Goal: Task Accomplishment & Management: Complete application form

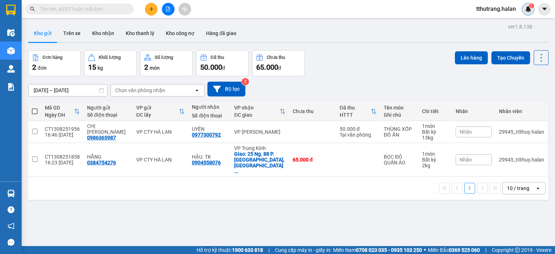
click at [528, 10] on img at bounding box center [528, 9] width 7 height 7
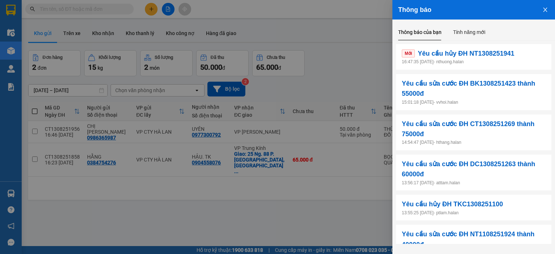
click at [516, 62] on p "16:47:35 13/08/2025 - nthuong.halan" at bounding box center [474, 62] width 144 height 7
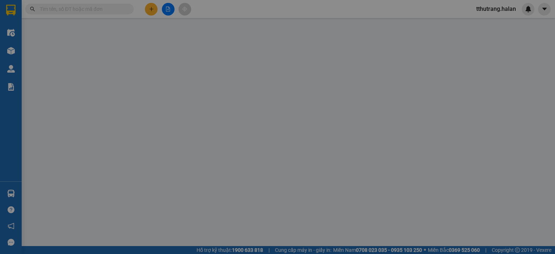
type input "0975657604"
type input "yên"
type input "0357509051"
type input "HUỆ"
type input "40.000"
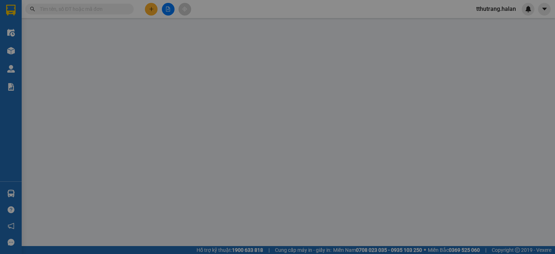
type input "40.000"
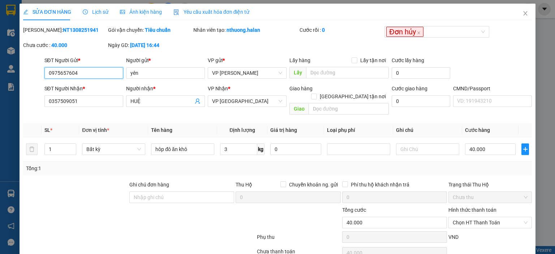
scroll to position [29, 0]
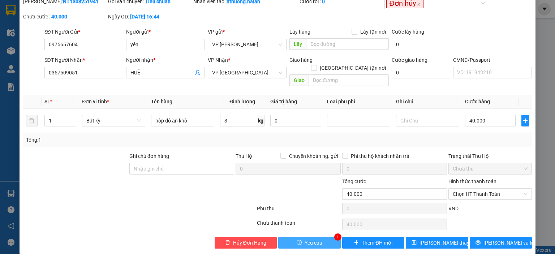
click at [316, 239] on span "Yêu cầu" at bounding box center [314, 243] width 18 height 8
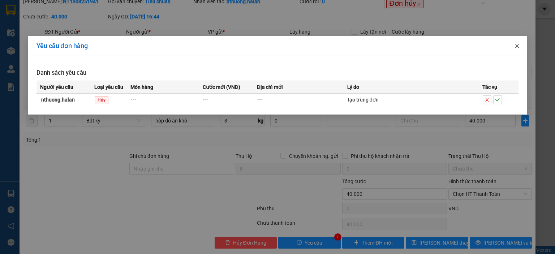
click at [518, 50] on span "Close" at bounding box center [517, 46] width 20 height 20
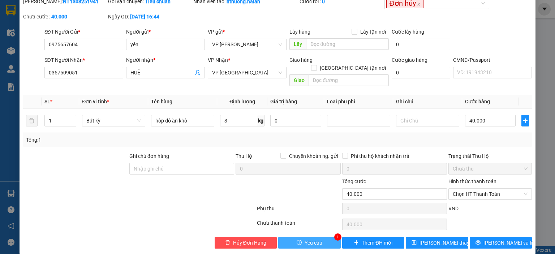
scroll to position [0, 0]
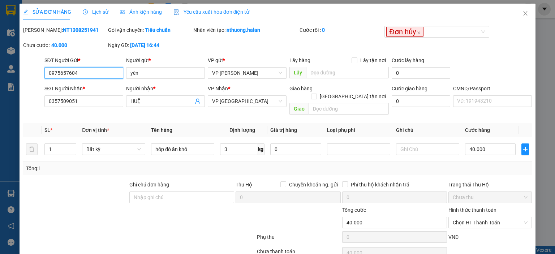
click at [94, 74] on input "0975657604" at bounding box center [83, 73] width 79 height 12
drag, startPoint x: 101, startPoint y: 73, endPoint x: 26, endPoint y: 74, distance: 74.5
click at [26, 74] on div "SĐT Người Gửi * 0975657604 0975657604 Người gửi * yên VP gửi * VP Nguyễn Trãi L…" at bounding box center [277, 68] width 511 height 25
click at [524, 12] on icon "close" at bounding box center [526, 13] width 4 height 4
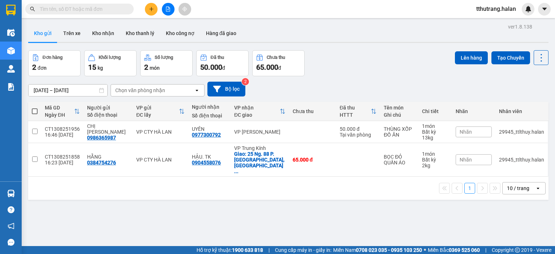
click at [95, 7] on input "text" at bounding box center [82, 9] width 85 height 8
paste input "0975657604"
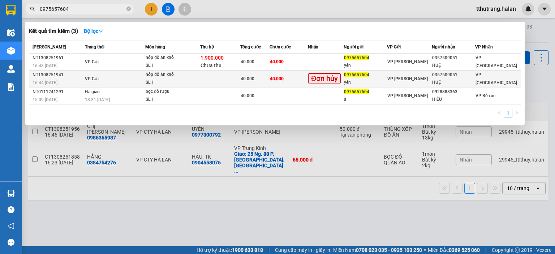
type input "0975657604"
click at [226, 77] on td at bounding box center [220, 79] width 40 height 17
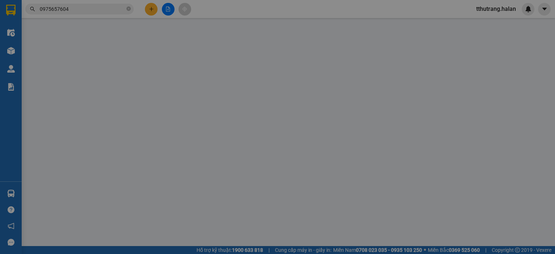
type input "0975657604"
type input "yên"
type input "0357509051"
type input "HUỆ"
type input "40.000"
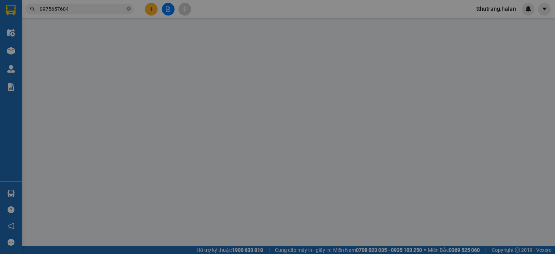
type input "40.000"
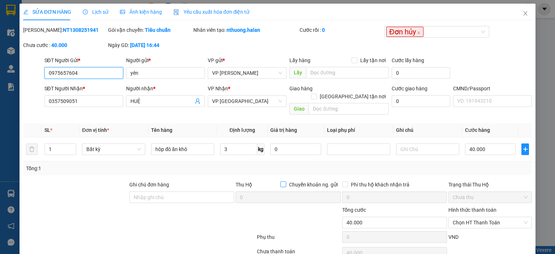
scroll to position [29, 0]
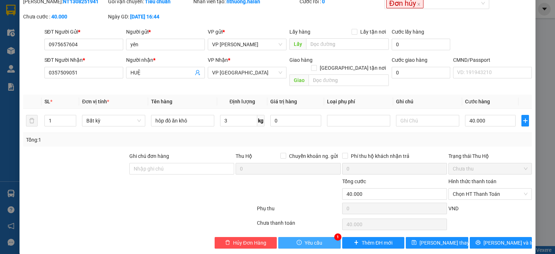
click at [293, 237] on button "Yêu cầu" at bounding box center [309, 243] width 63 height 12
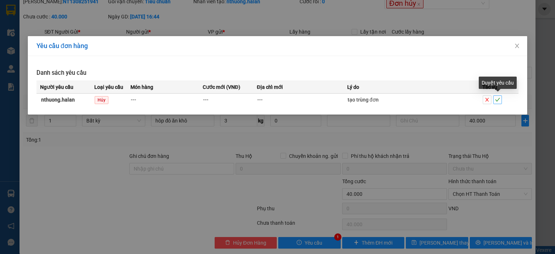
click at [501, 99] on span "check" at bounding box center [498, 99] width 8 height 5
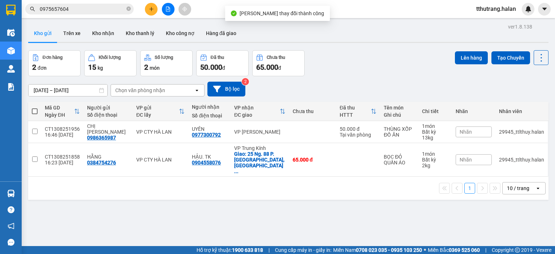
click at [133, 10] on span "0975657604" at bounding box center [79, 9] width 108 height 11
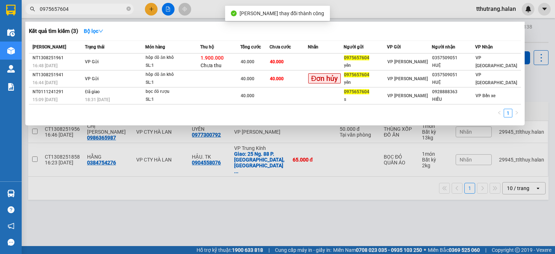
click at [131, 9] on span "0975657604" at bounding box center [79, 9] width 108 height 11
click at [130, 8] on icon "close-circle" at bounding box center [129, 9] width 4 height 4
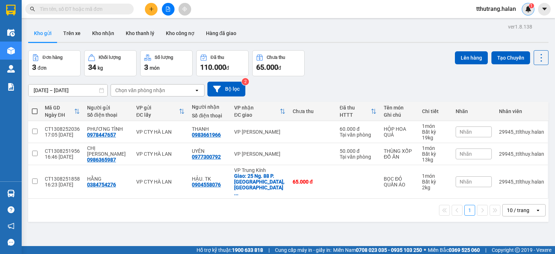
click at [531, 7] on span "1" at bounding box center [532, 5] width 3 height 5
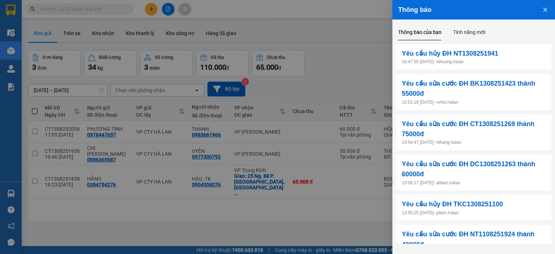
click at [544, 12] on icon "close" at bounding box center [546, 10] width 6 height 6
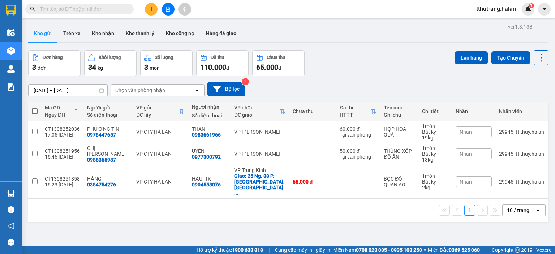
click at [120, 11] on input "text" at bounding box center [82, 9] width 85 height 8
paste input "TKC1308250952"
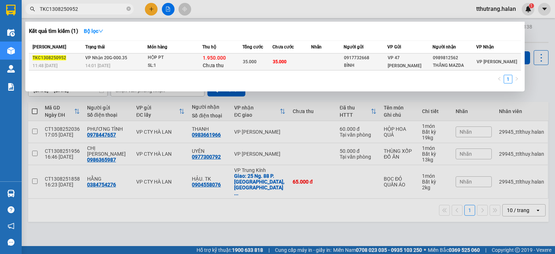
type input "TKC1308250952"
click at [176, 58] on div "HỘP PT" at bounding box center [175, 58] width 54 height 8
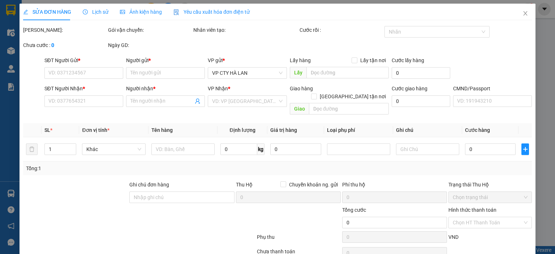
type input "0917732668"
type input "BÌNH"
type input "0989812562"
type input "THẮNG MAZDA"
type input "35.000"
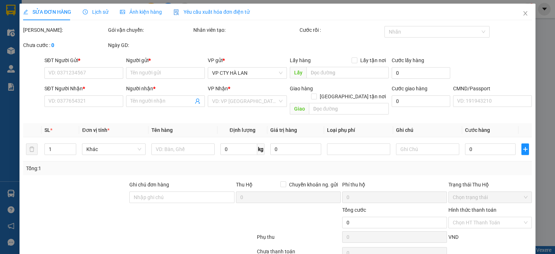
type input "35.000"
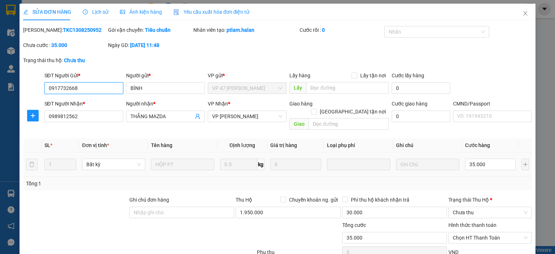
scroll to position [44, 0]
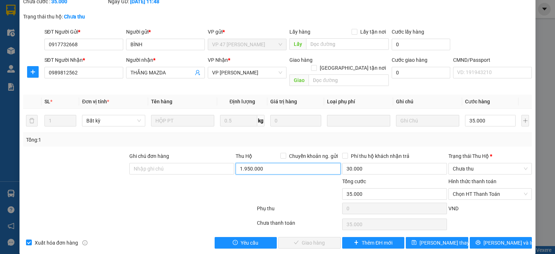
click at [264, 163] on input "1.950.000" at bounding box center [288, 169] width 105 height 12
type input "0"
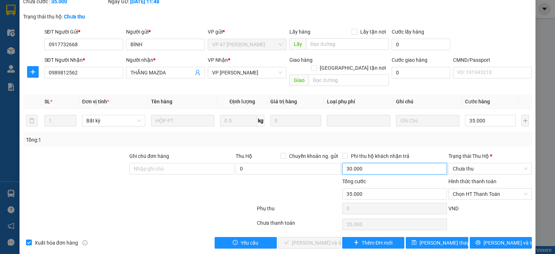
click at [370, 163] on input "30.000" at bounding box center [394, 169] width 105 height 12
type input "0"
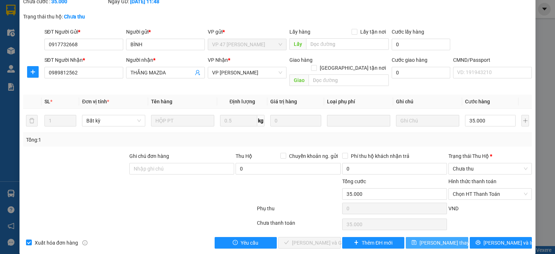
click at [450, 239] on span "Lưu thay đổi" at bounding box center [449, 243] width 58 height 8
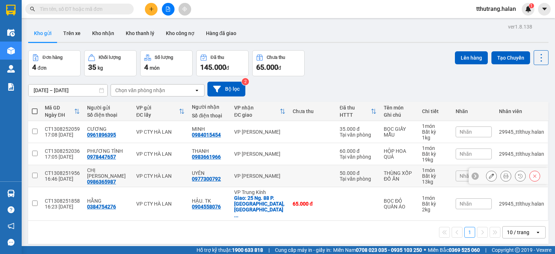
scroll to position [33, 0]
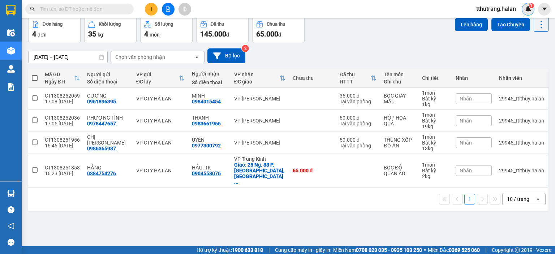
click at [526, 9] on img at bounding box center [528, 9] width 7 height 7
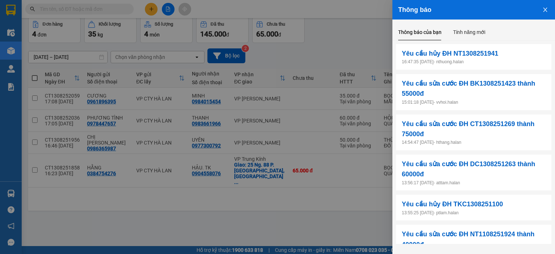
click at [544, 13] on button "Close" at bounding box center [546, 9] width 20 height 18
